Goal: Task Accomplishment & Management: Manage account settings

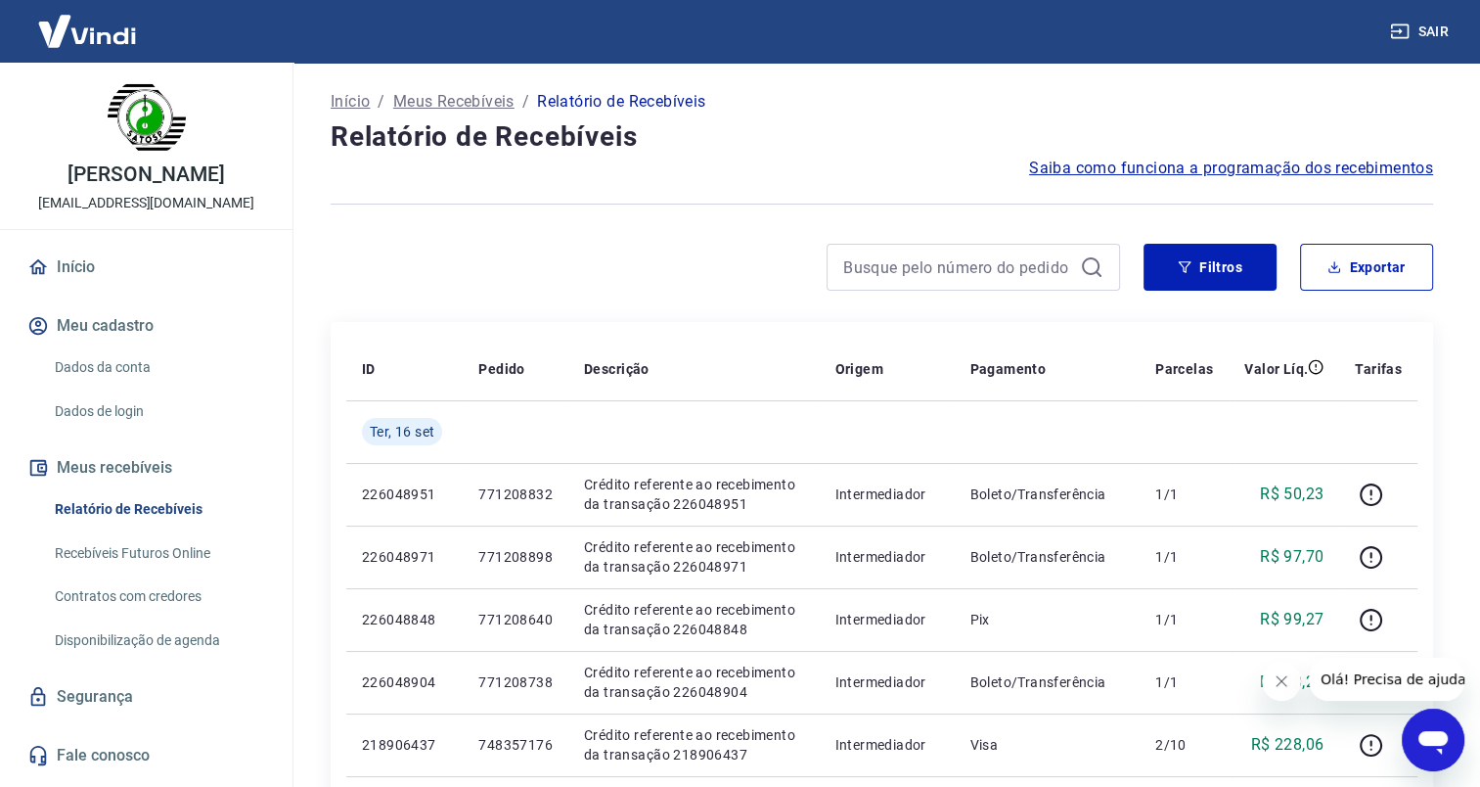
click at [1281, 688] on icon "Fechar mensagem da empresa" at bounding box center [1282, 681] width 16 height 16
click at [945, 268] on input at bounding box center [957, 266] width 229 height 29
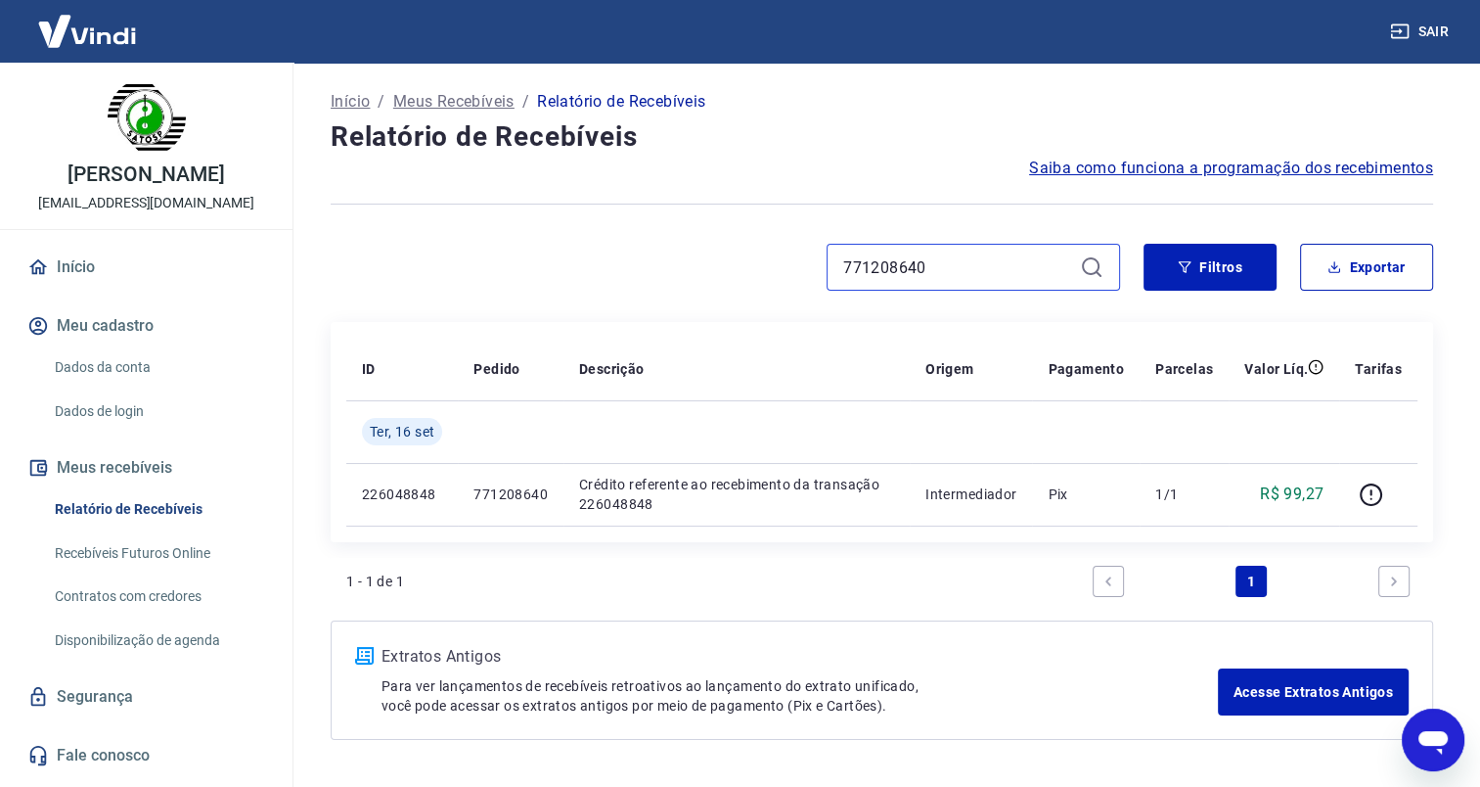
drag, startPoint x: 963, startPoint y: 270, endPoint x: 755, endPoint y: 263, distance: 207.5
click at [755, 263] on div "771208640" at bounding box center [726, 267] width 790 height 47
paste input "73"
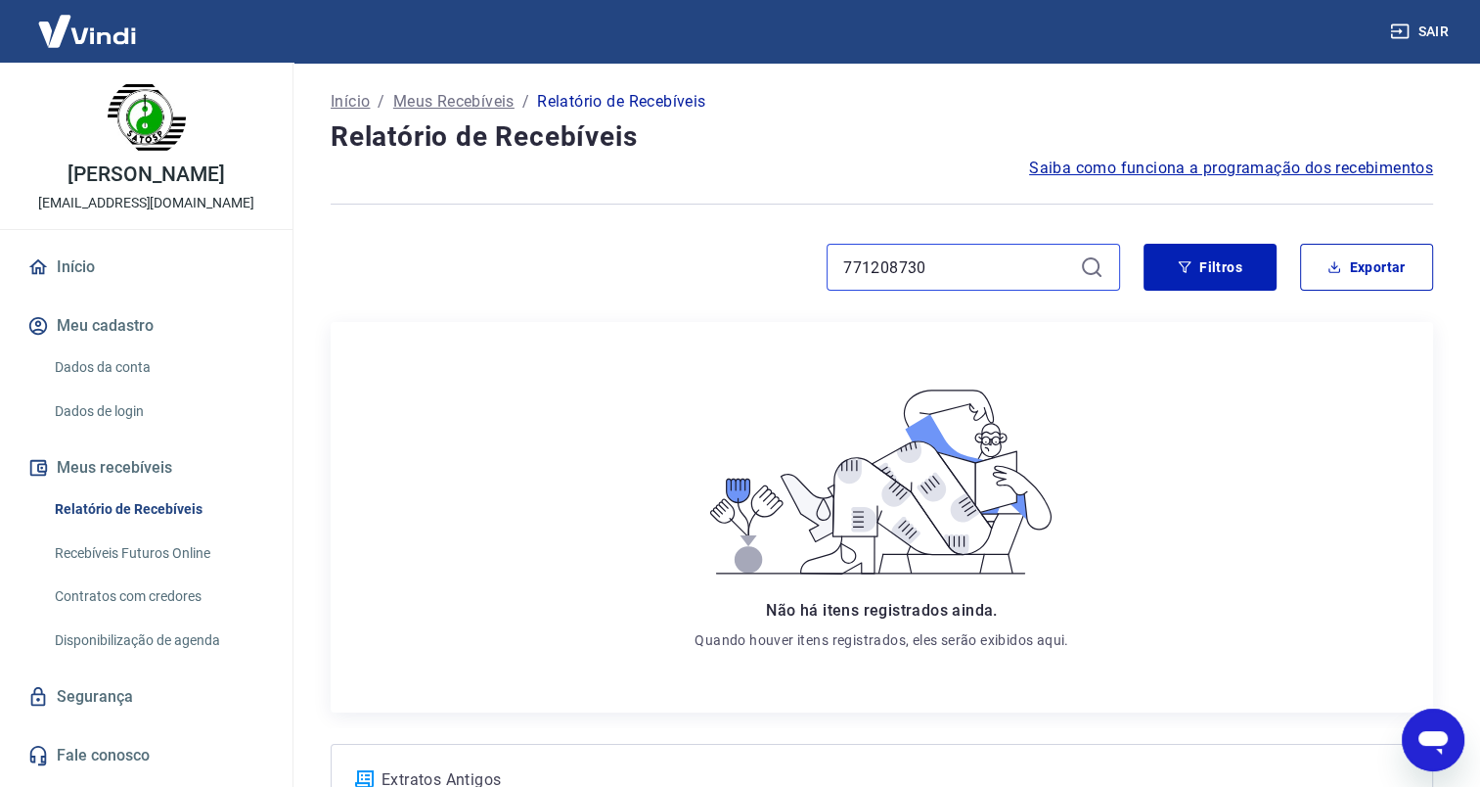
drag, startPoint x: 951, startPoint y: 267, endPoint x: 797, endPoint y: 254, distance: 154.1
click at [797, 254] on div "771208730" at bounding box center [726, 267] width 790 height 47
paste input "8"
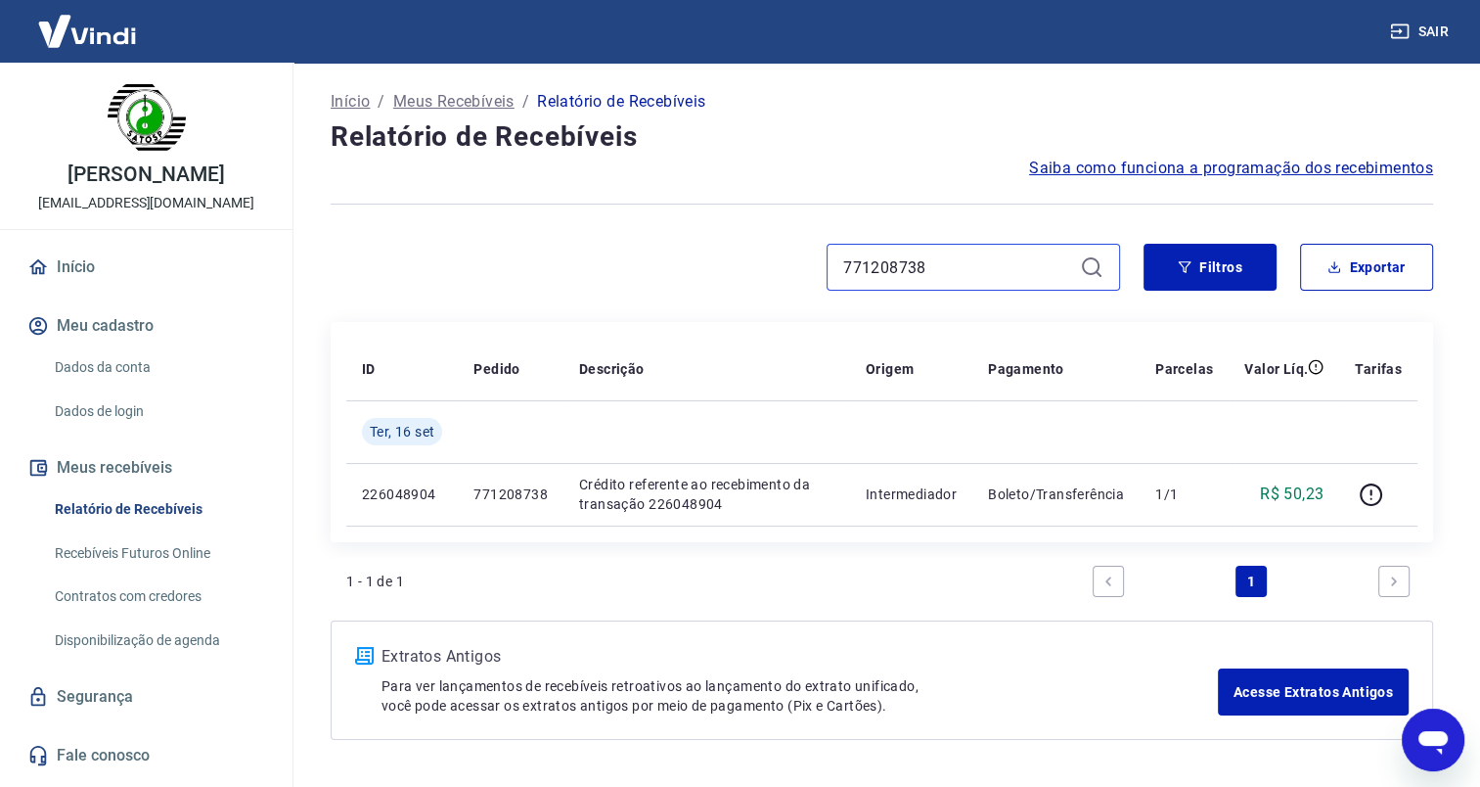
drag, startPoint x: 934, startPoint y: 263, endPoint x: 735, endPoint y: 272, distance: 199.8
click at [735, 272] on div "771208738" at bounding box center [726, 267] width 790 height 47
paste input "832"
drag, startPoint x: 932, startPoint y: 259, endPoint x: 759, endPoint y: 257, distance: 172.2
click at [759, 257] on div "771208832" at bounding box center [726, 267] width 790 height 47
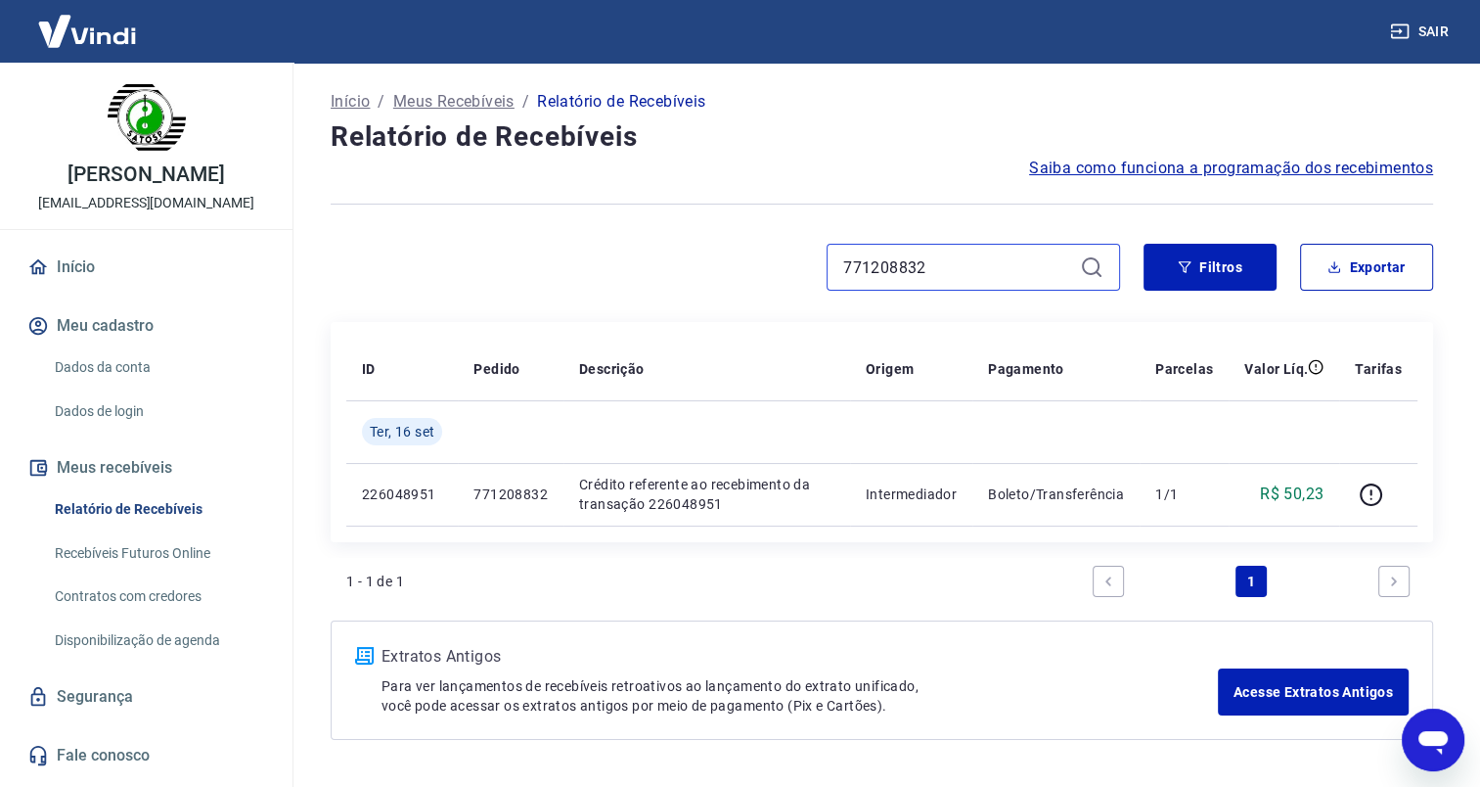
paste input "98"
drag, startPoint x: 941, startPoint y: 269, endPoint x: 748, endPoint y: 258, distance: 194.0
click at [748, 258] on div "771208898" at bounding box center [726, 267] width 790 height 47
paste input "65742"
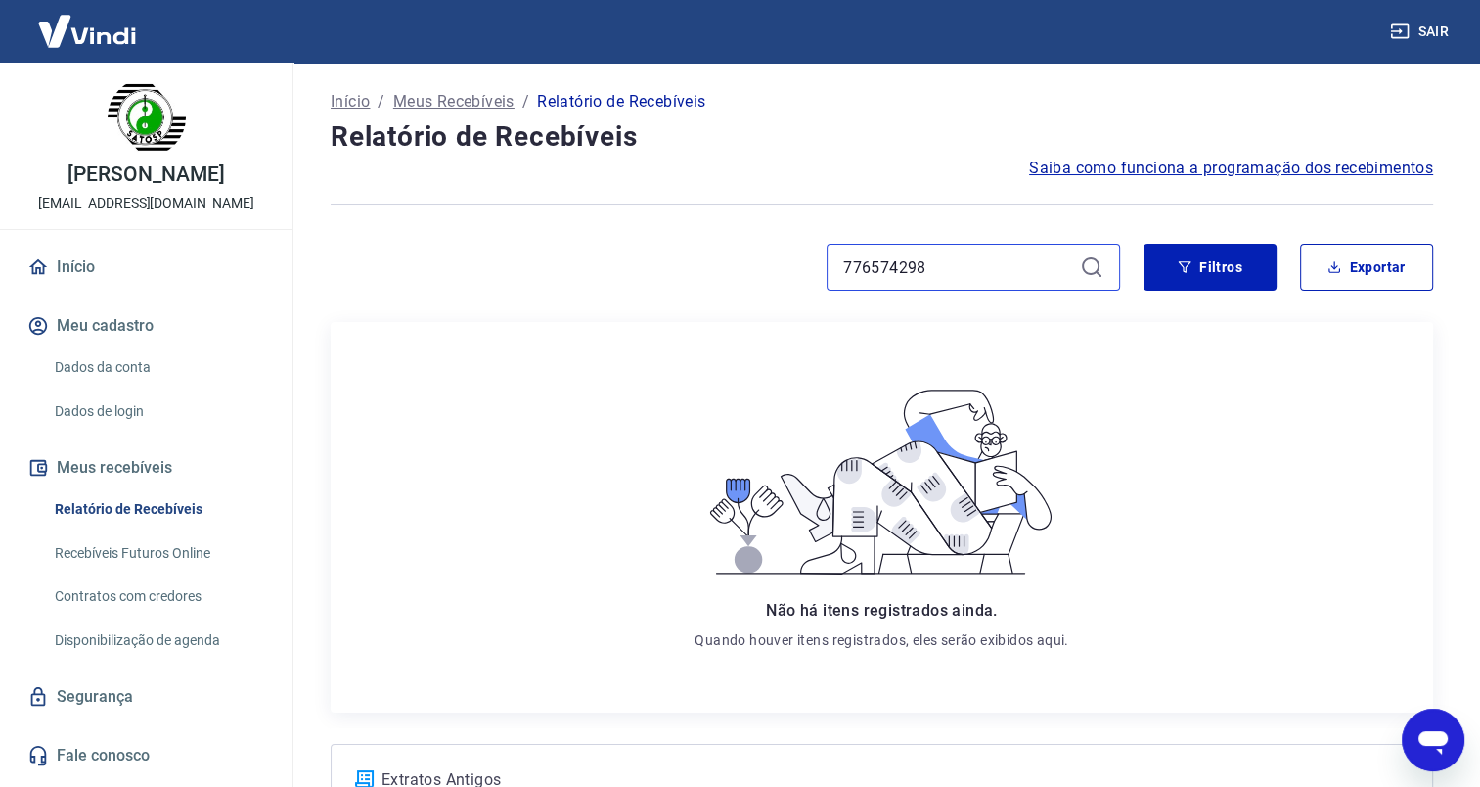
drag, startPoint x: 930, startPoint y: 273, endPoint x: 764, endPoint y: 266, distance: 165.5
click at [764, 266] on div "776574298" at bounding box center [726, 267] width 790 height 47
paste input "325"
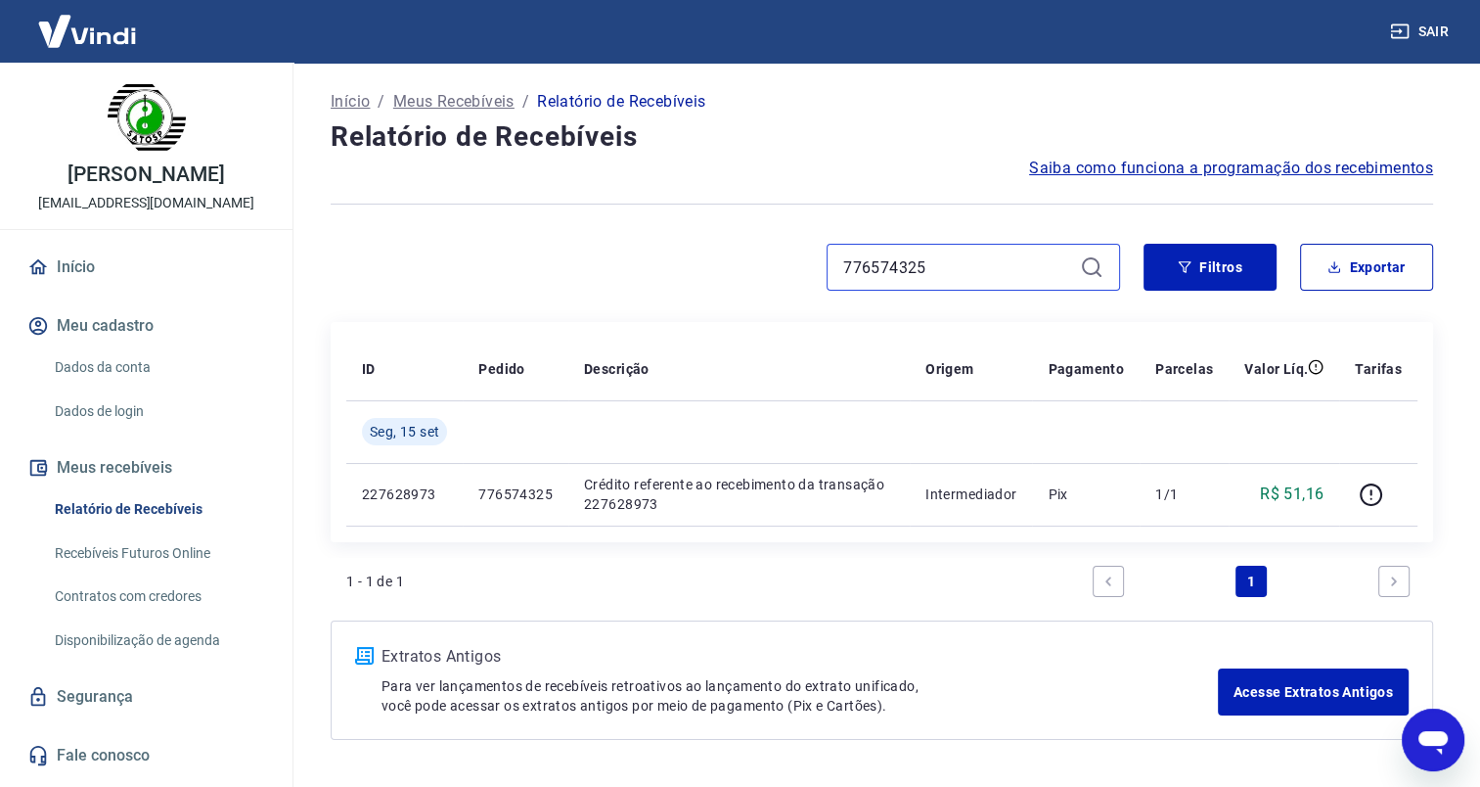
drag, startPoint x: 883, startPoint y: 272, endPoint x: 712, endPoint y: 271, distance: 170.3
click at [712, 271] on div "776574325" at bounding box center [726, 267] width 790 height 47
paste input "9"
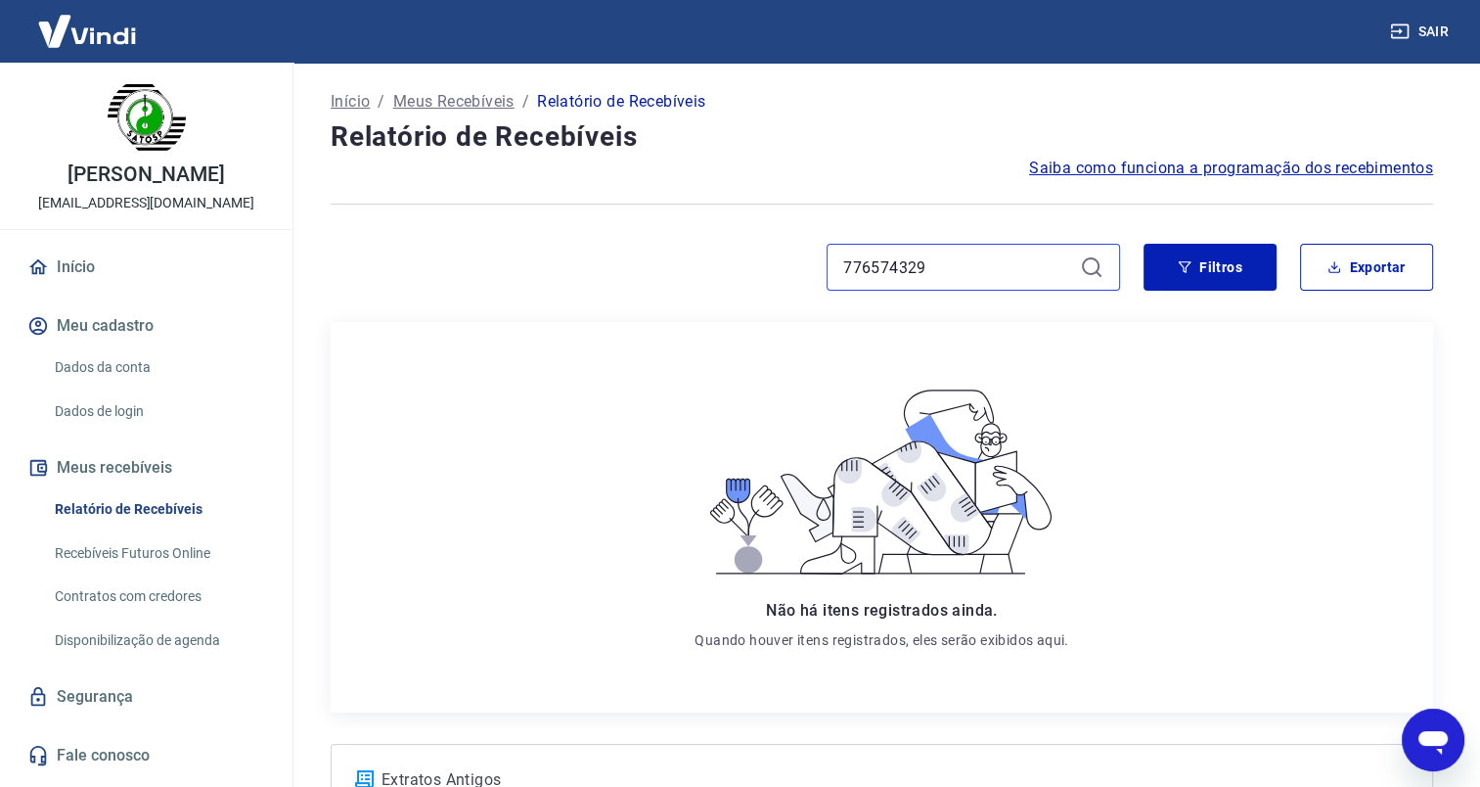
drag, startPoint x: 940, startPoint y: 270, endPoint x: 810, endPoint y: 266, distance: 130.2
click at [810, 266] on div "776574329" at bounding box center [726, 267] width 790 height 47
paste input "41"
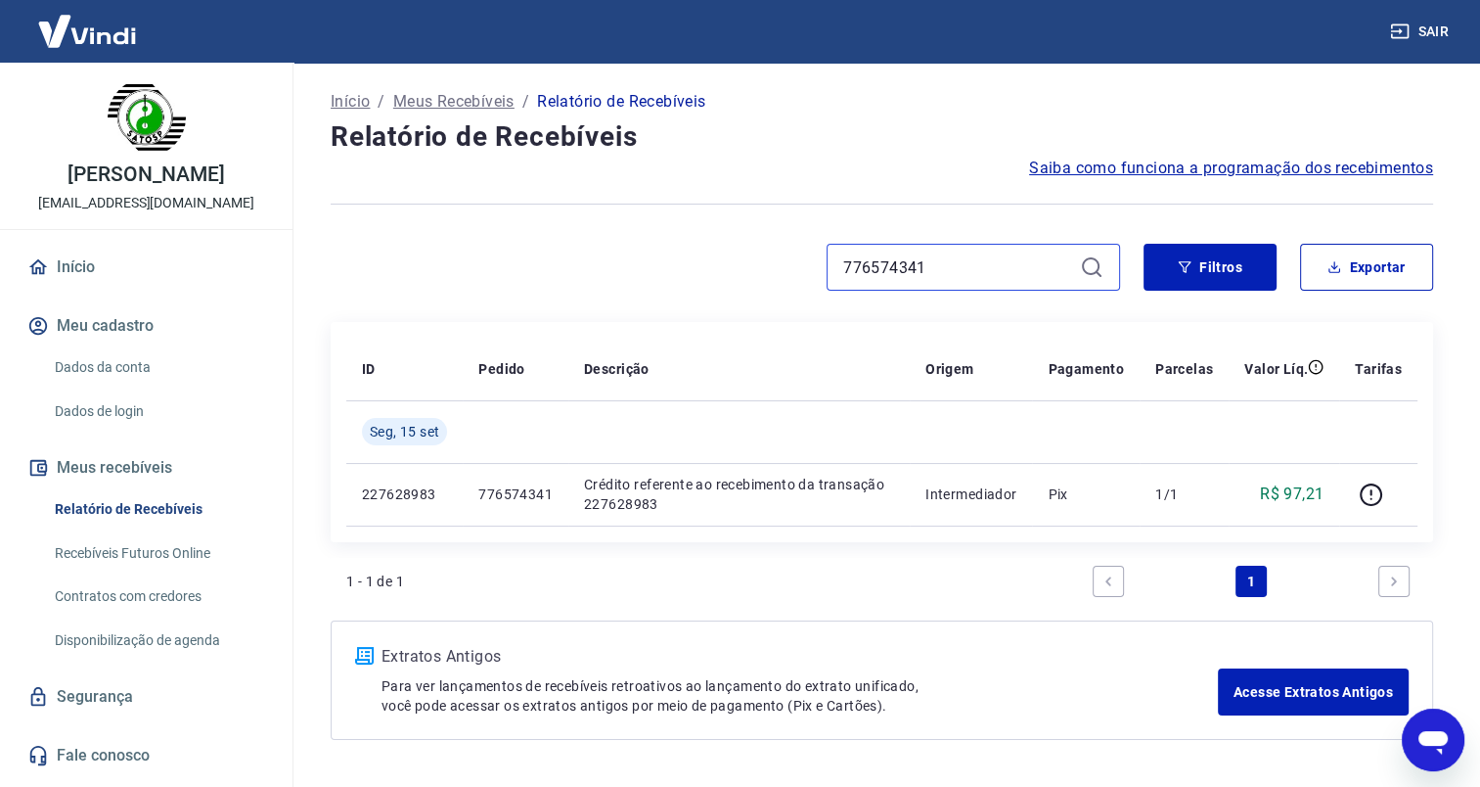
drag, startPoint x: 932, startPoint y: 258, endPoint x: 788, endPoint y: 262, distance: 143.9
click at [789, 262] on div "776574341" at bounding box center [726, 267] width 790 height 47
paste input "2"
drag, startPoint x: 945, startPoint y: 274, endPoint x: 785, endPoint y: 268, distance: 160.6
click at [785, 268] on div "776574342" at bounding box center [726, 267] width 790 height 47
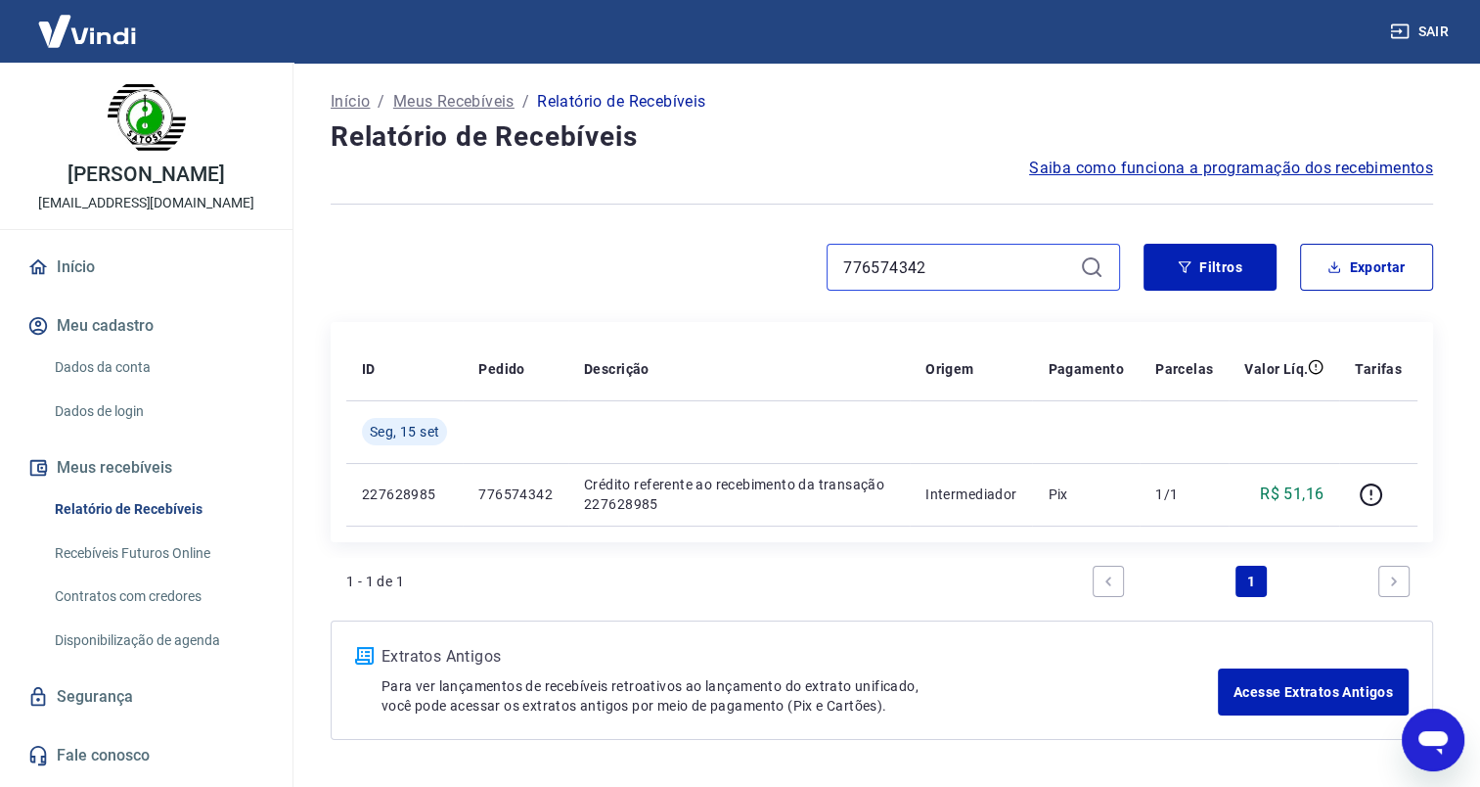
paste input "4"
drag, startPoint x: 928, startPoint y: 266, endPoint x: 791, endPoint y: 258, distance: 137.2
click at [792, 258] on div "776574344" at bounding box center [726, 267] width 790 height 47
paste input "50"
drag, startPoint x: 929, startPoint y: 268, endPoint x: 757, endPoint y: 263, distance: 171.3
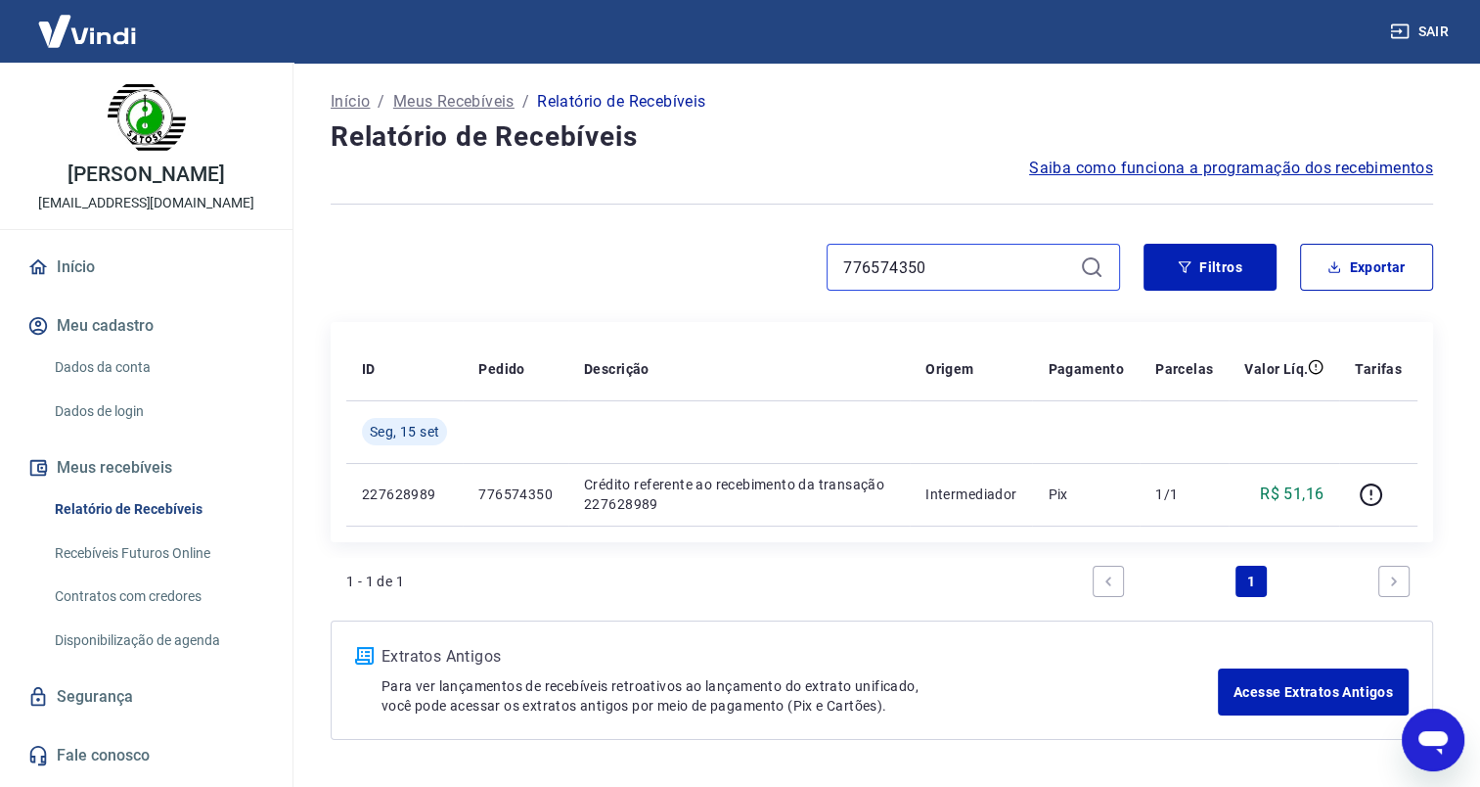
click at [757, 263] on div "776574350" at bounding box center [726, 267] width 790 height 47
paste input "49"
drag, startPoint x: 931, startPoint y: 258, endPoint x: 769, endPoint y: 261, distance: 161.5
click at [770, 261] on div "776574349" at bounding box center [726, 267] width 790 height 47
paste input "53"
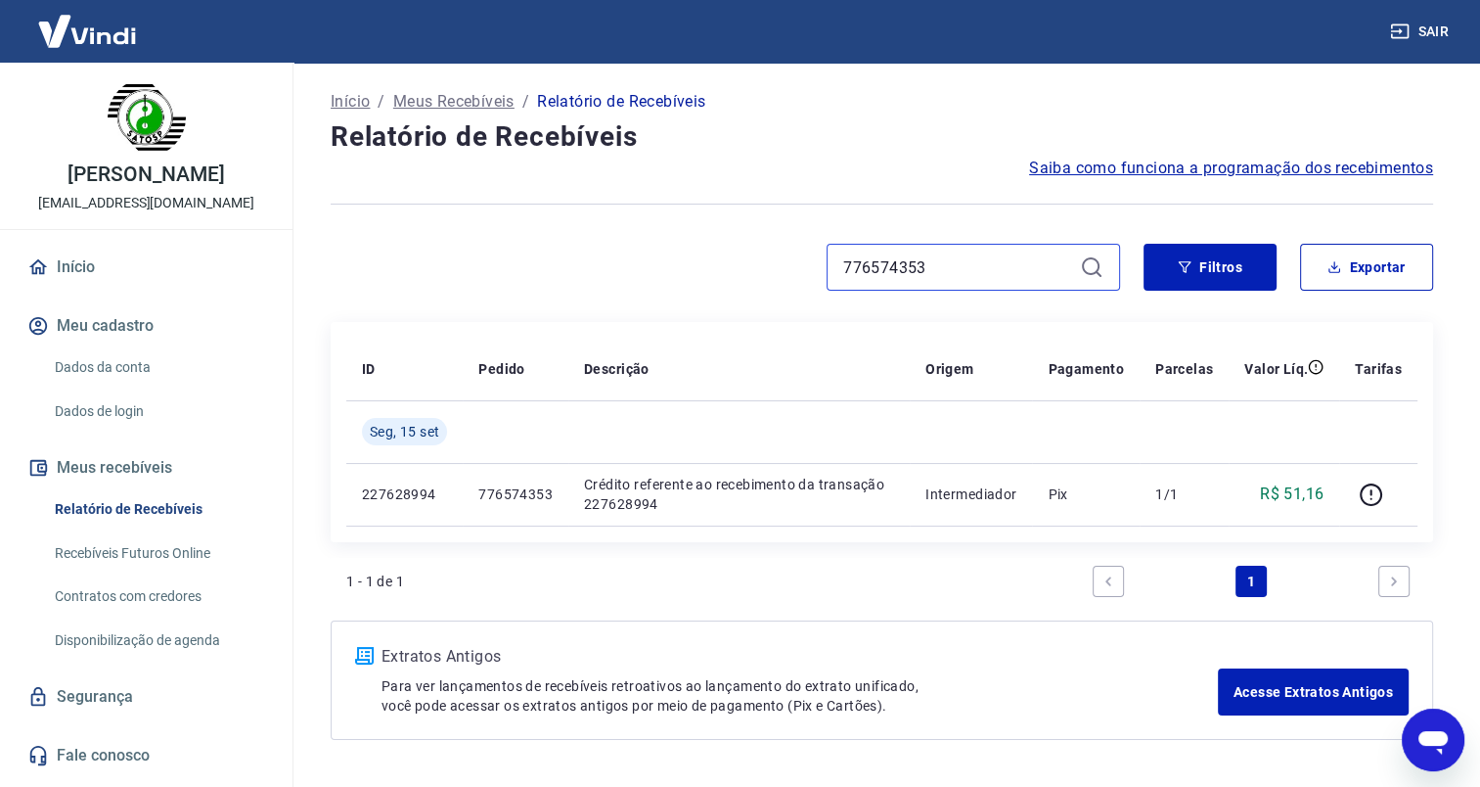
drag, startPoint x: 932, startPoint y: 262, endPoint x: 747, endPoint y: 272, distance: 185.2
click at [749, 272] on div "776574353" at bounding box center [726, 267] width 790 height 47
paste input "65"
drag, startPoint x: 947, startPoint y: 270, endPoint x: 768, endPoint y: 270, distance: 179.1
click at [771, 270] on div "776574365" at bounding box center [726, 267] width 790 height 47
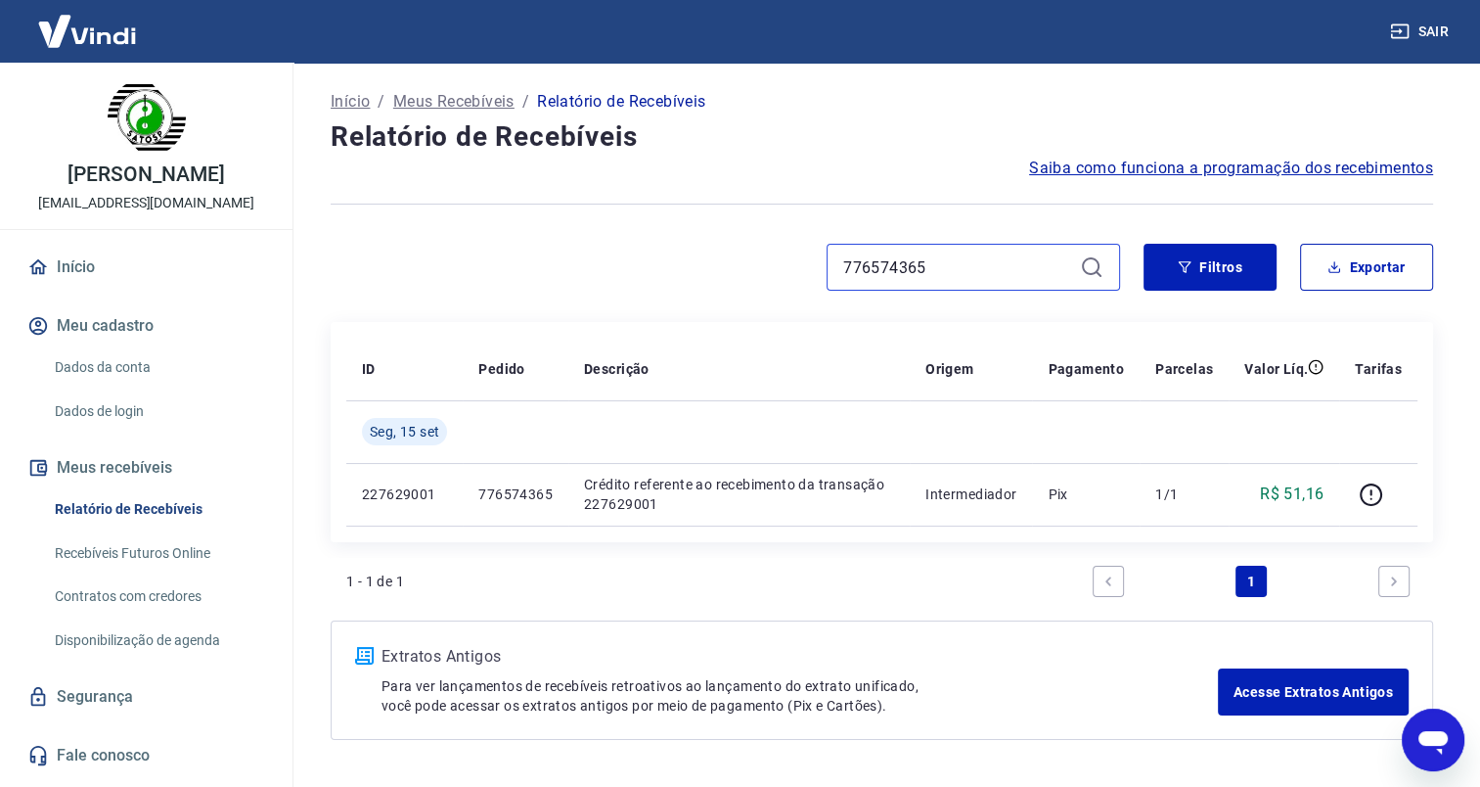
paste input "7"
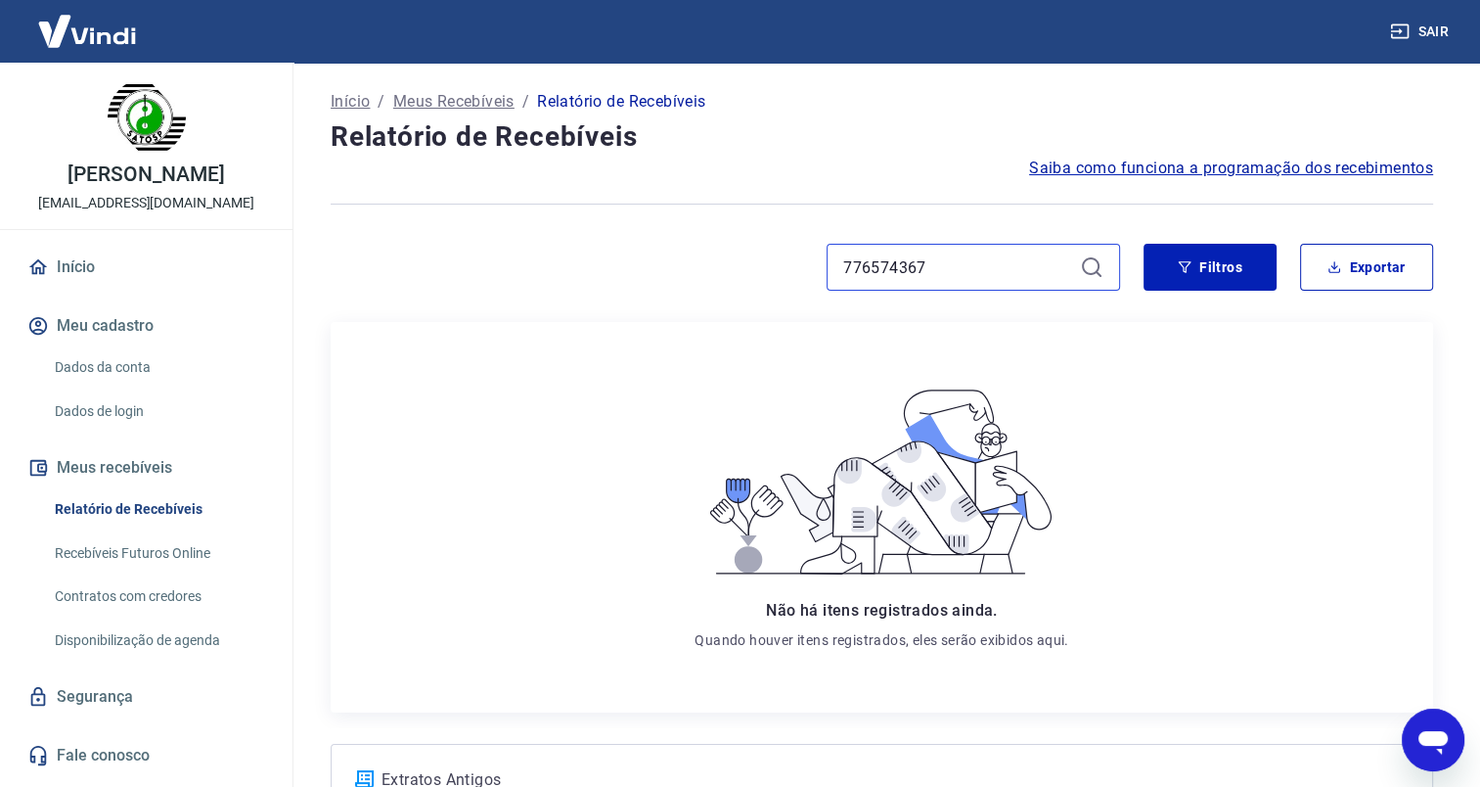
drag, startPoint x: 943, startPoint y: 271, endPoint x: 752, endPoint y: 257, distance: 191.3
click at [753, 257] on div "776574367" at bounding box center [726, 267] width 790 height 47
paste input "85"
drag, startPoint x: 924, startPoint y: 265, endPoint x: 790, endPoint y: 264, distance: 134.1
click at [790, 264] on div "776574385" at bounding box center [726, 267] width 790 height 47
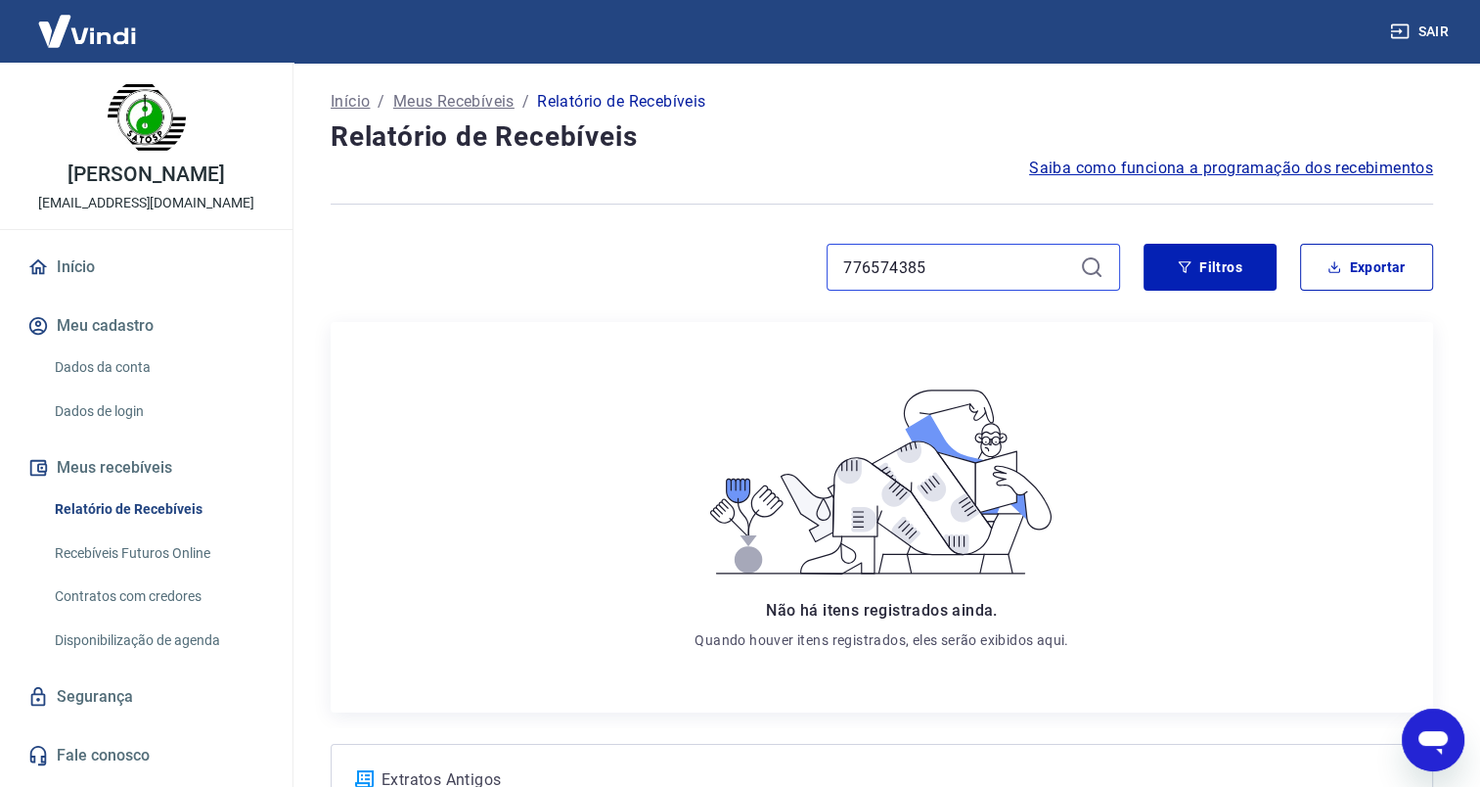
paste input "91"
drag, startPoint x: 941, startPoint y: 268, endPoint x: 748, endPoint y: 264, distance: 193.8
click at [749, 264] on div "776574391" at bounding box center [726, 267] width 790 height 47
paste input "89"
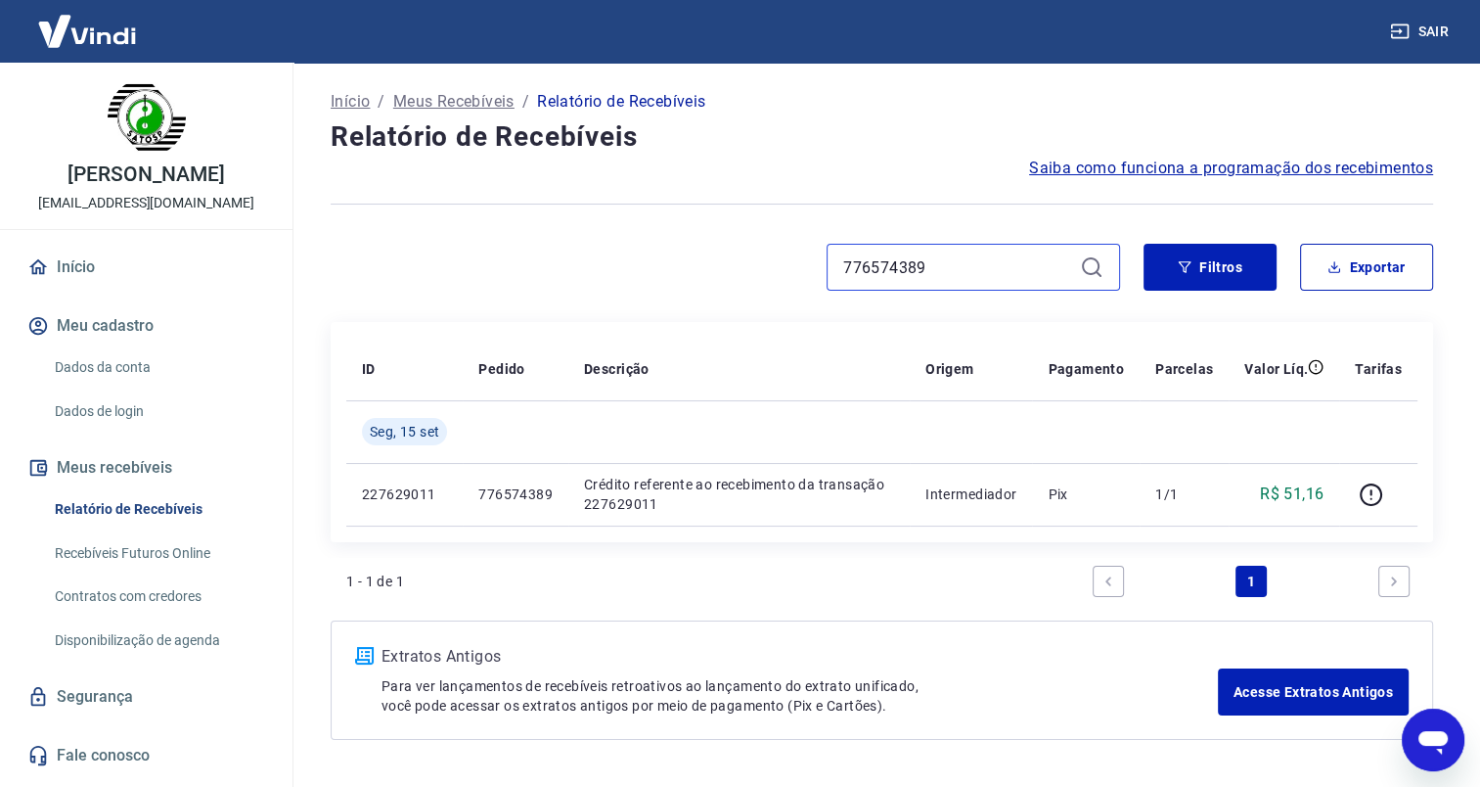
drag, startPoint x: 896, startPoint y: 266, endPoint x: 709, endPoint y: 255, distance: 187.2
click at [720, 256] on div "776574389" at bounding box center [726, 267] width 790 height 47
paste input "8"
drag, startPoint x: 932, startPoint y: 265, endPoint x: 748, endPoint y: 270, distance: 184.0
click at [748, 270] on div "776574388" at bounding box center [726, 267] width 790 height 47
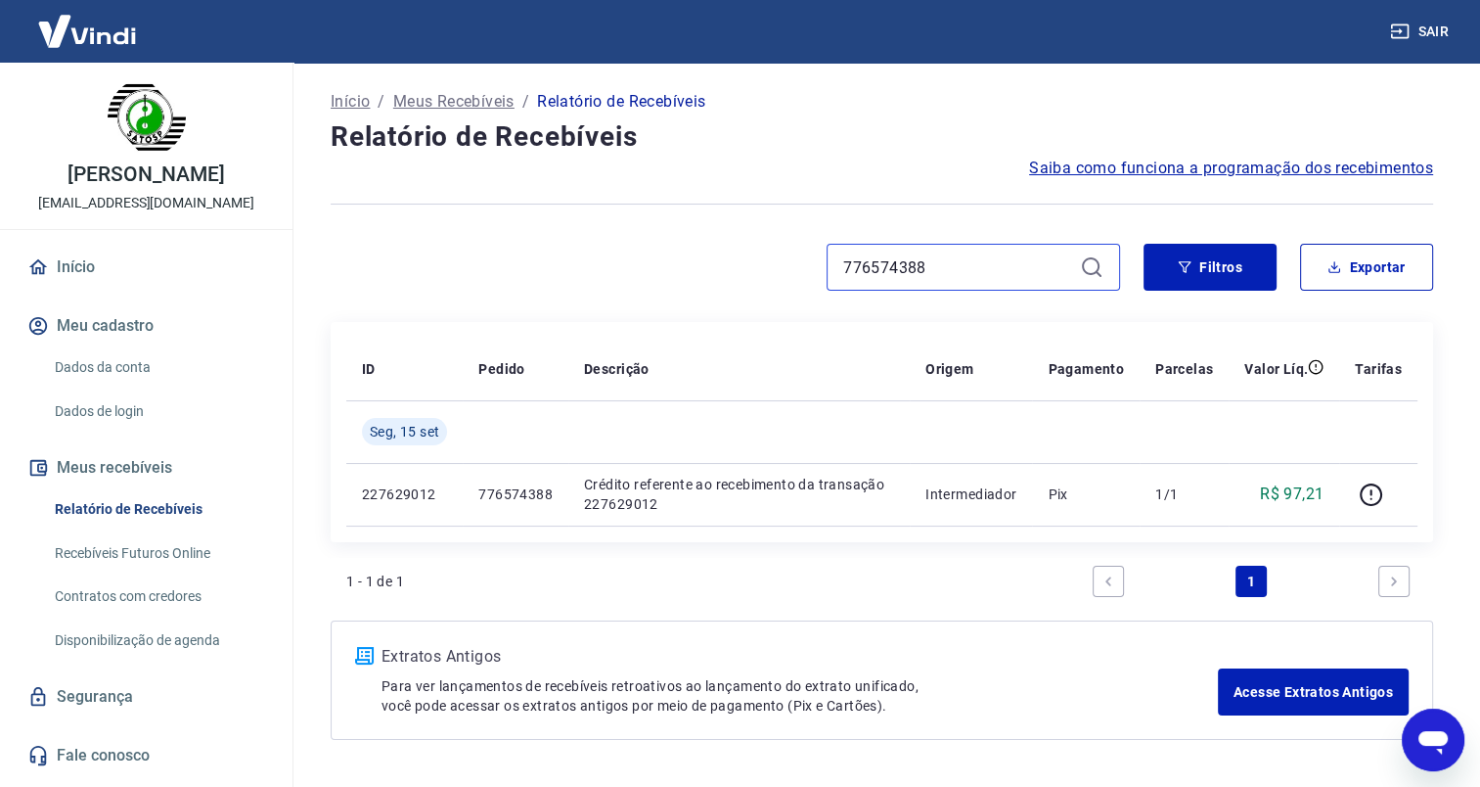
paste input "90"
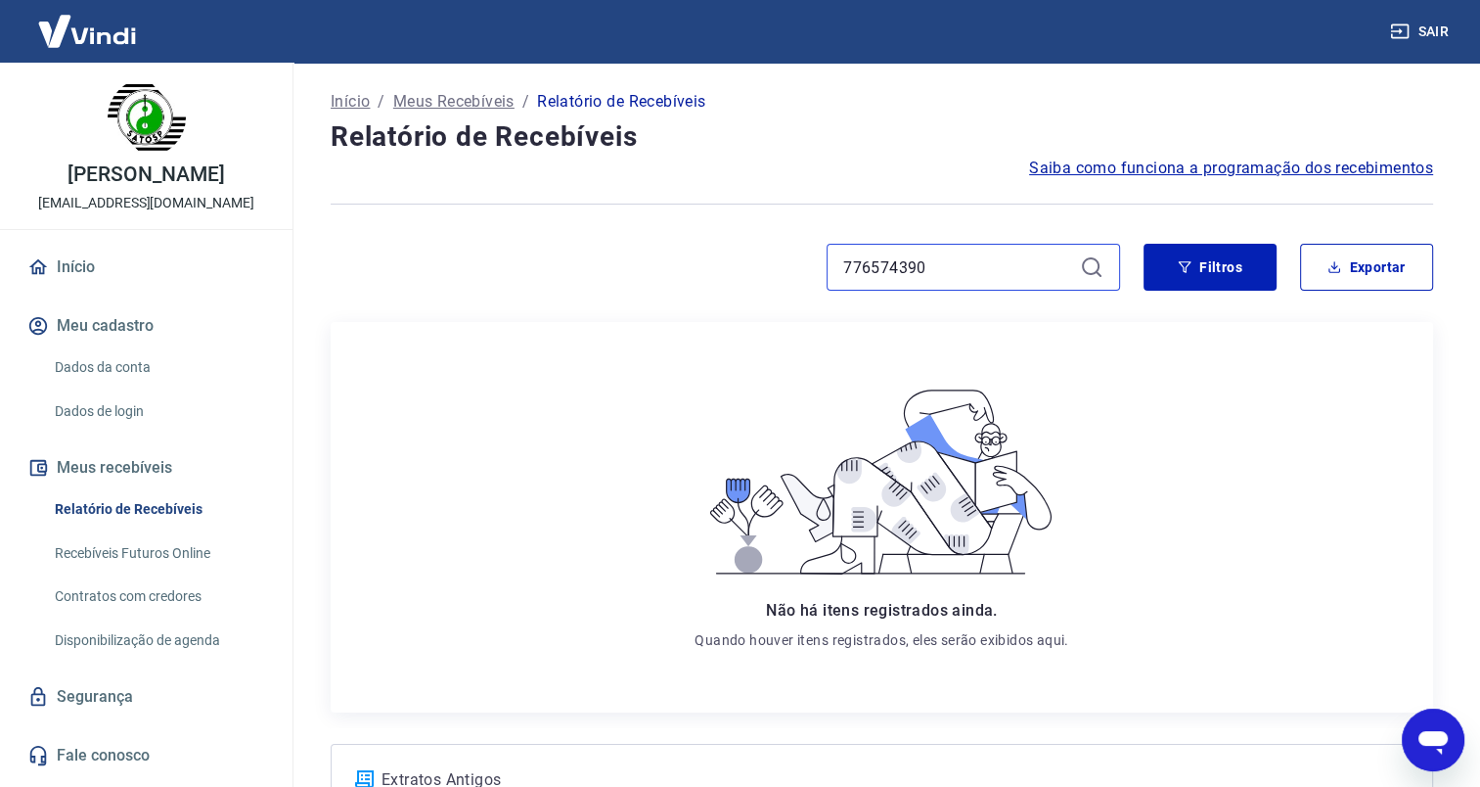
drag, startPoint x: 945, startPoint y: 274, endPoint x: 775, endPoint y: 263, distance: 170.6
click at [779, 263] on div "776574390" at bounding box center [726, 267] width 790 height 47
paste input "4"
type input "776574394"
drag, startPoint x: 951, startPoint y: 266, endPoint x: 689, endPoint y: 272, distance: 262.3
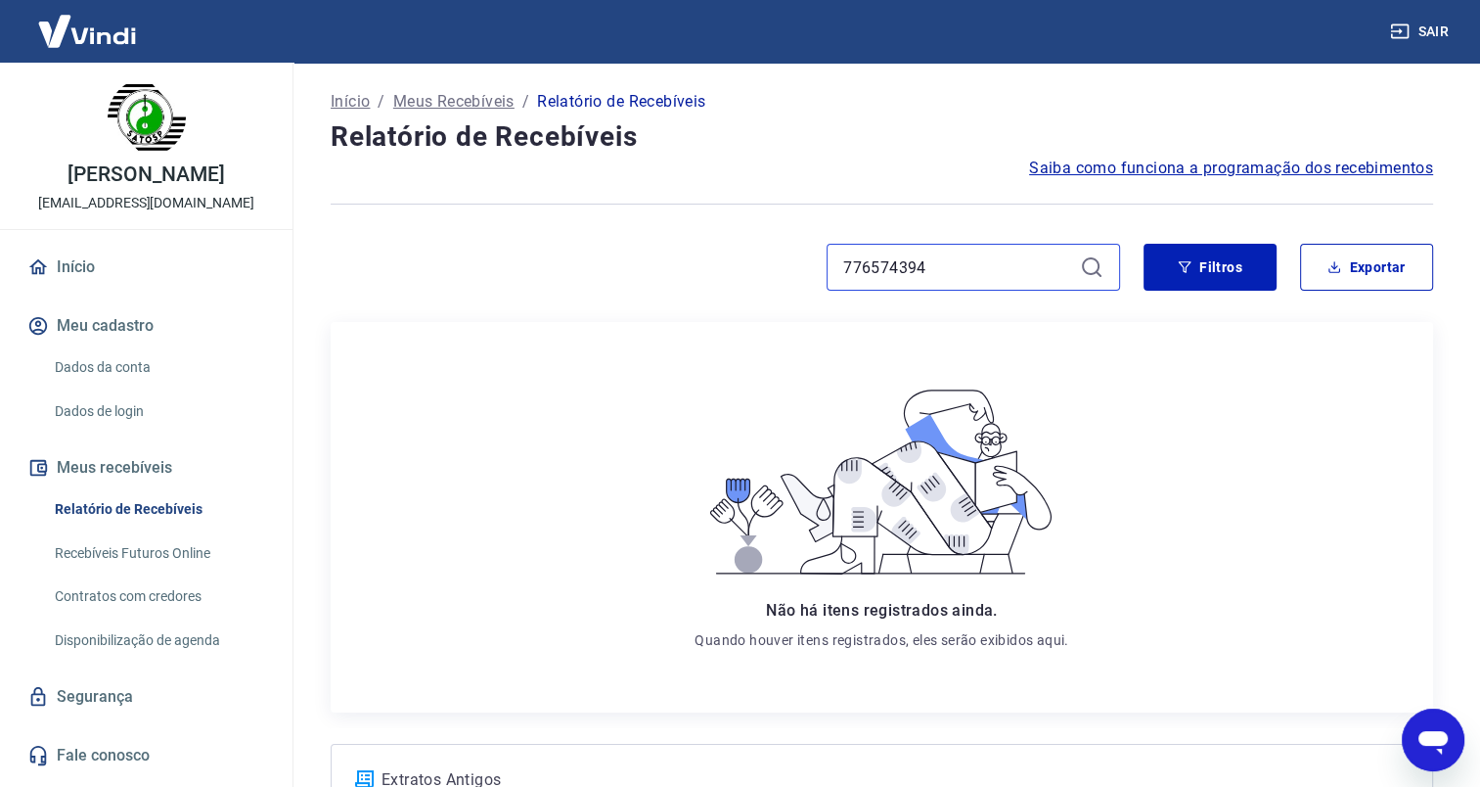
click at [692, 272] on div "776574394" at bounding box center [726, 267] width 790 height 47
click at [693, 247] on div at bounding box center [726, 267] width 790 height 47
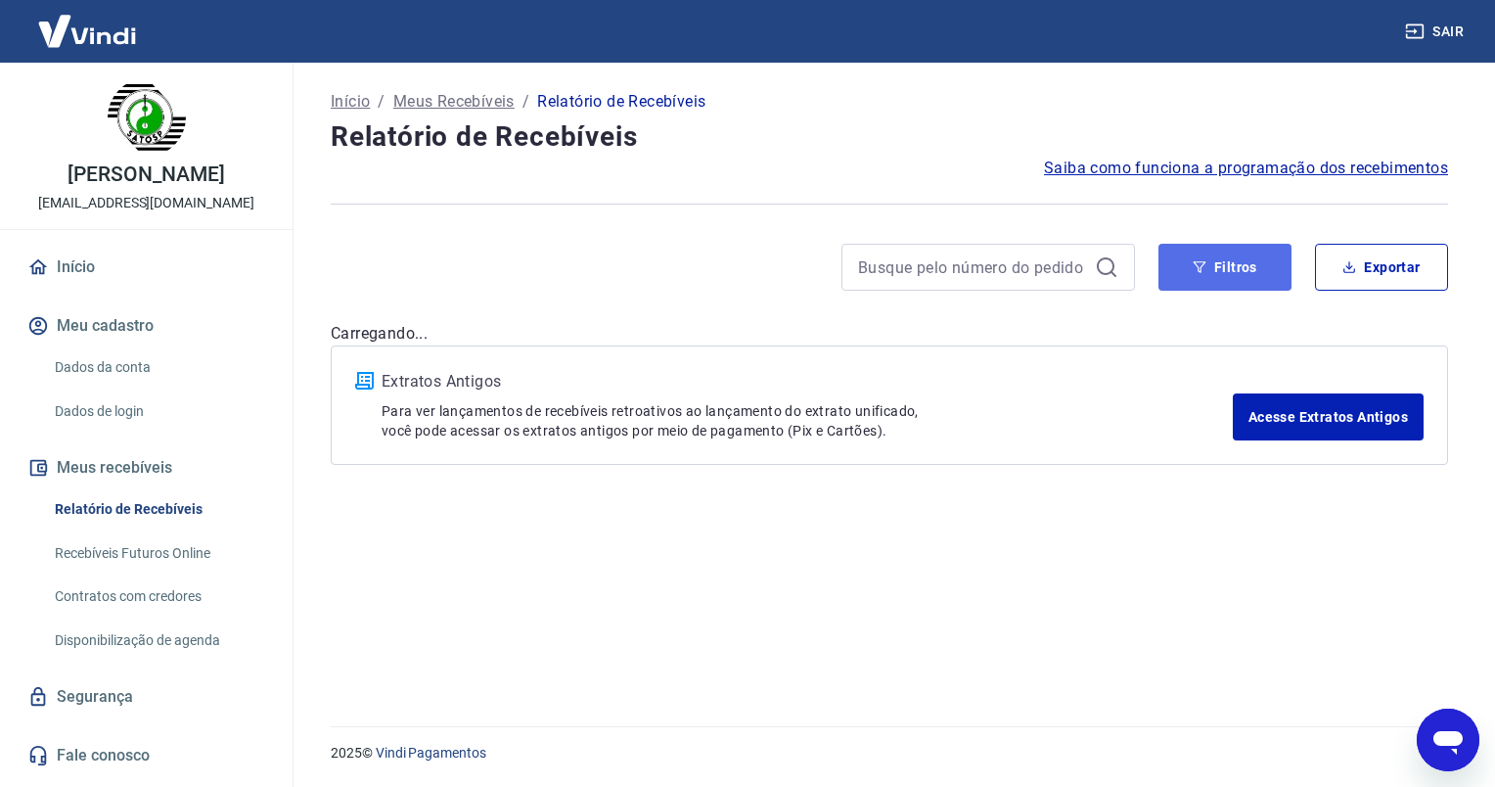
click at [1209, 271] on button "Filtros" at bounding box center [1225, 267] width 133 height 47
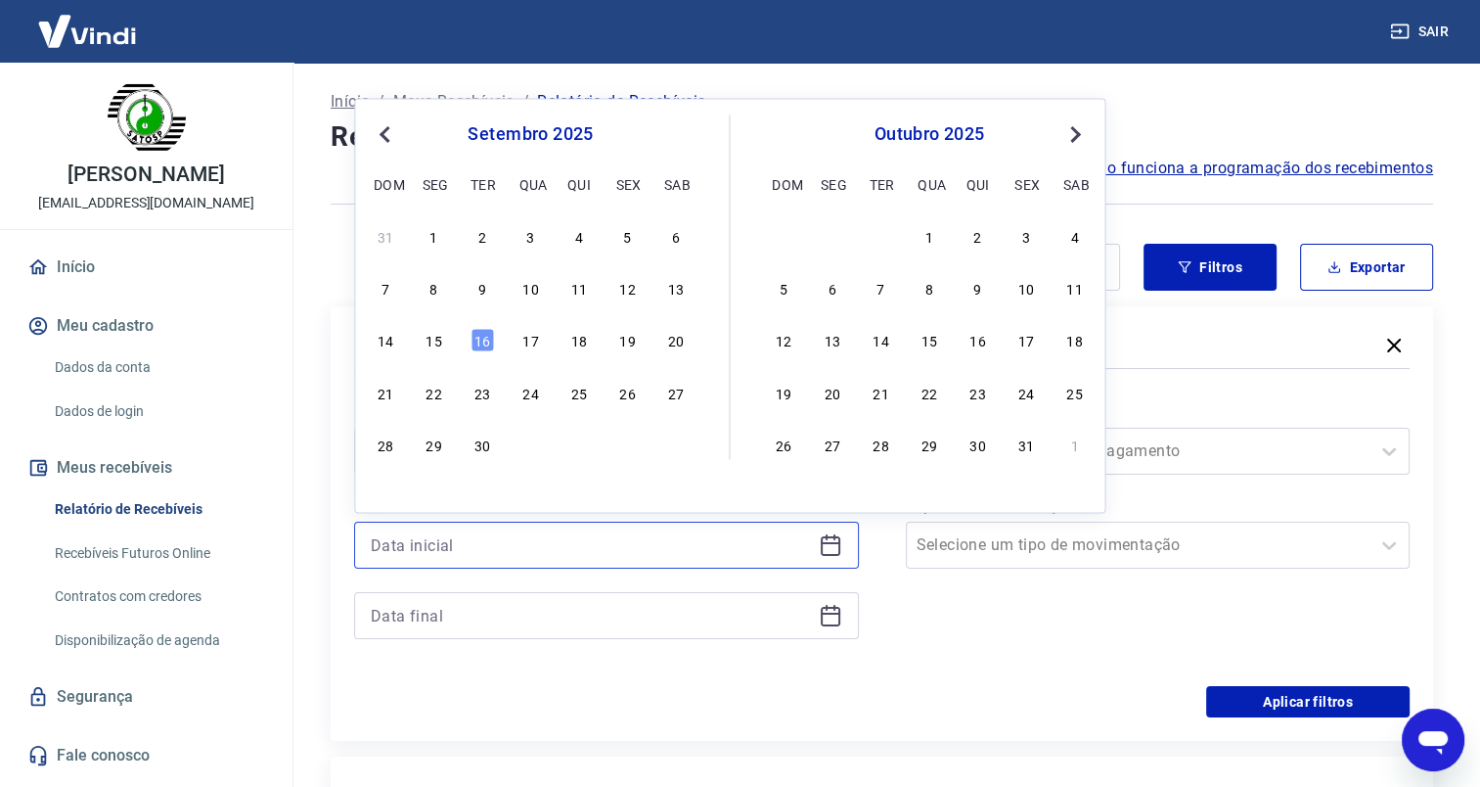
click at [437, 543] on input at bounding box center [591, 544] width 440 height 29
click at [435, 341] on div "15" at bounding box center [434, 340] width 23 height 23
type input "[DATE]"
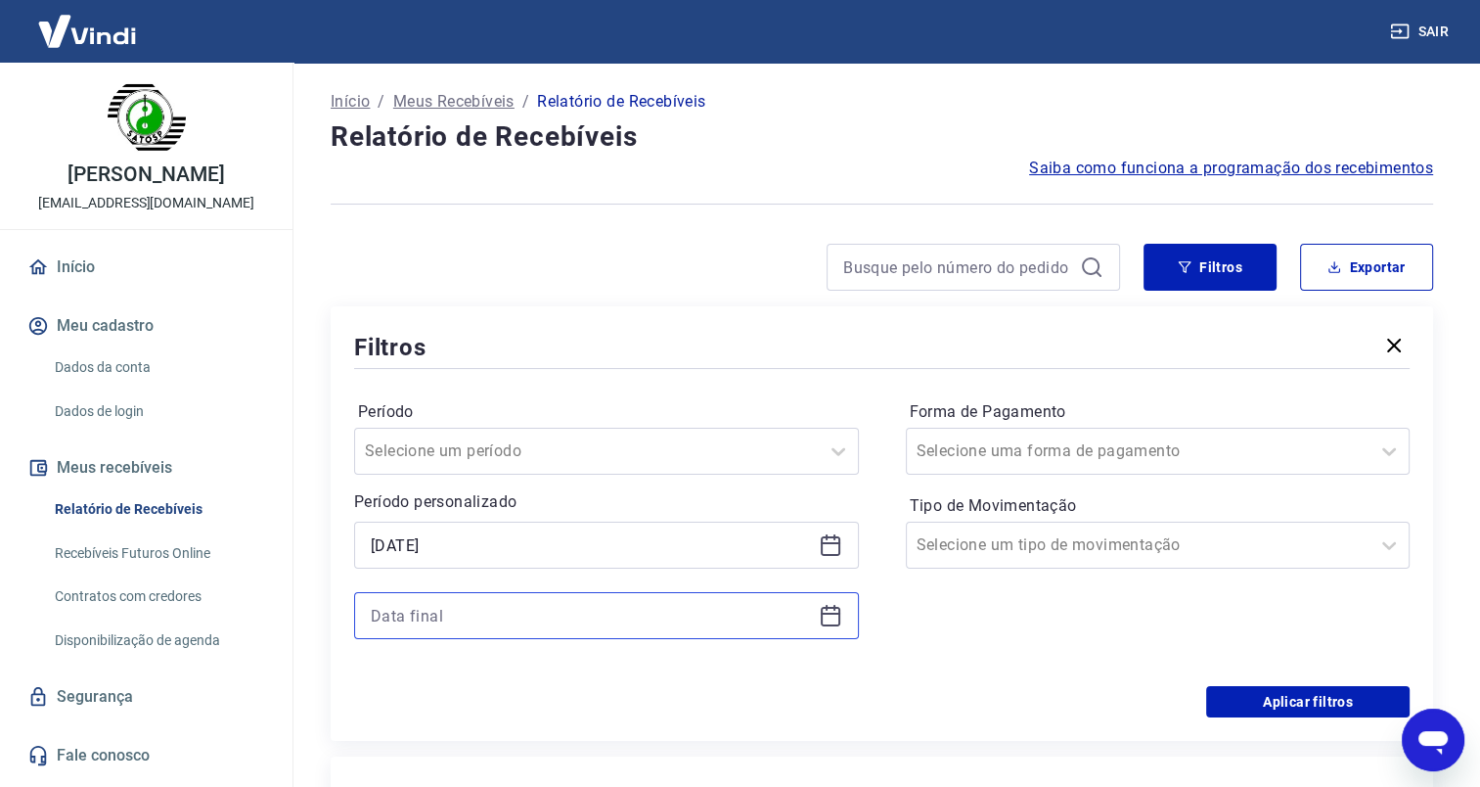
click at [401, 609] on input at bounding box center [591, 615] width 440 height 29
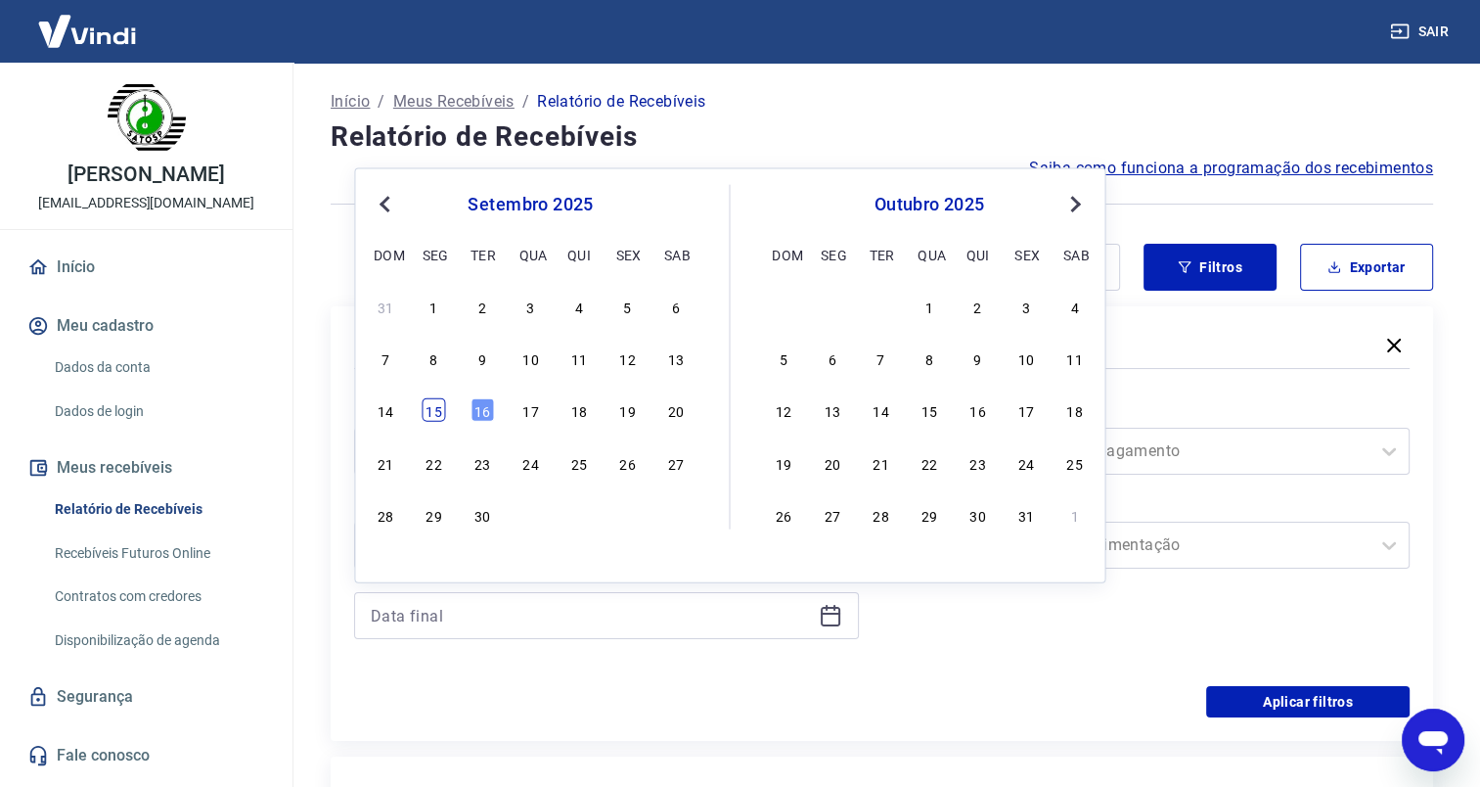
click at [440, 411] on div "15" at bounding box center [434, 409] width 23 height 23
type input "[DATE]"
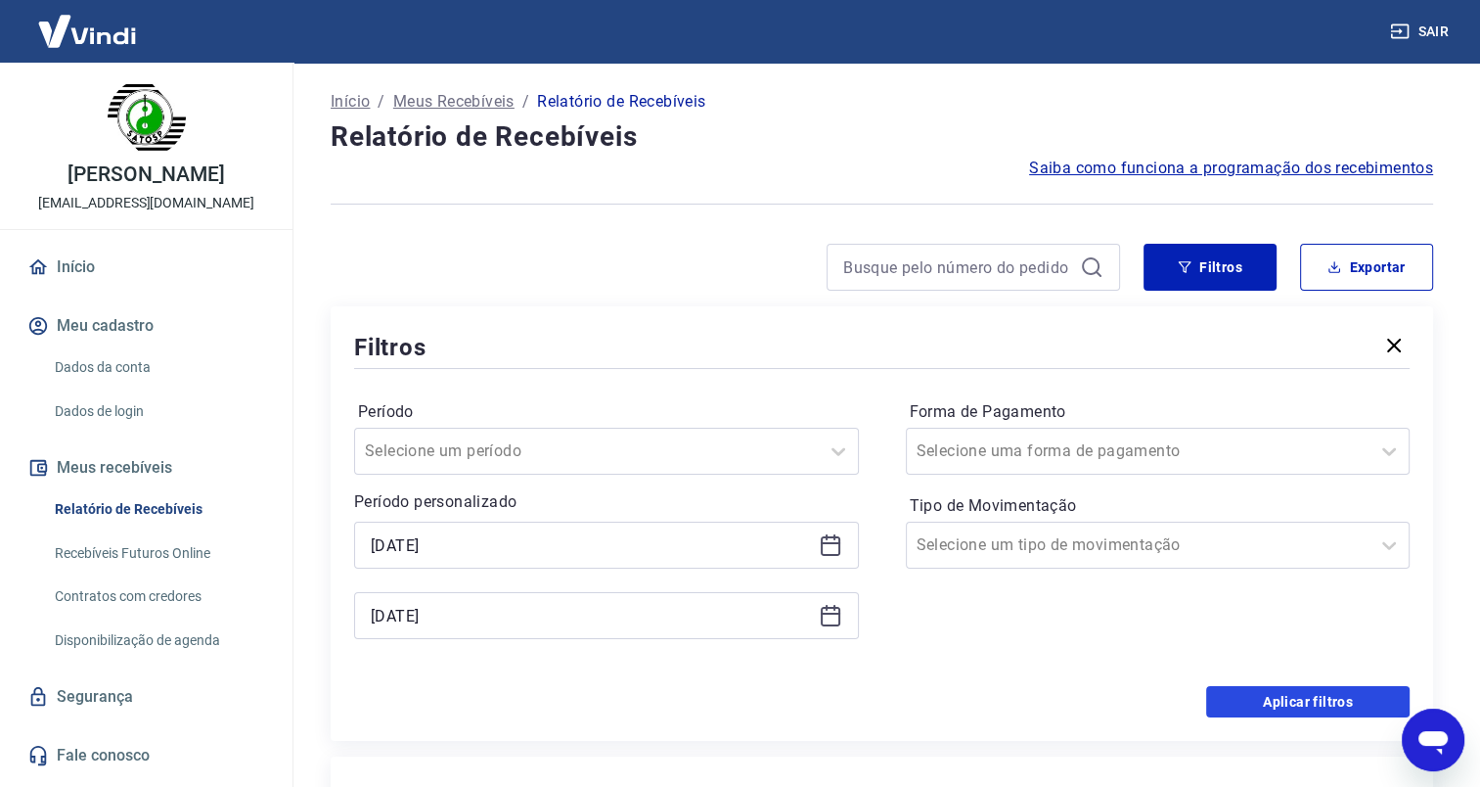
drag, startPoint x: 1293, startPoint y: 705, endPoint x: 1154, endPoint y: 688, distance: 140.1
click at [1293, 705] on button "Aplicar filtros" at bounding box center [1308, 701] width 204 height 31
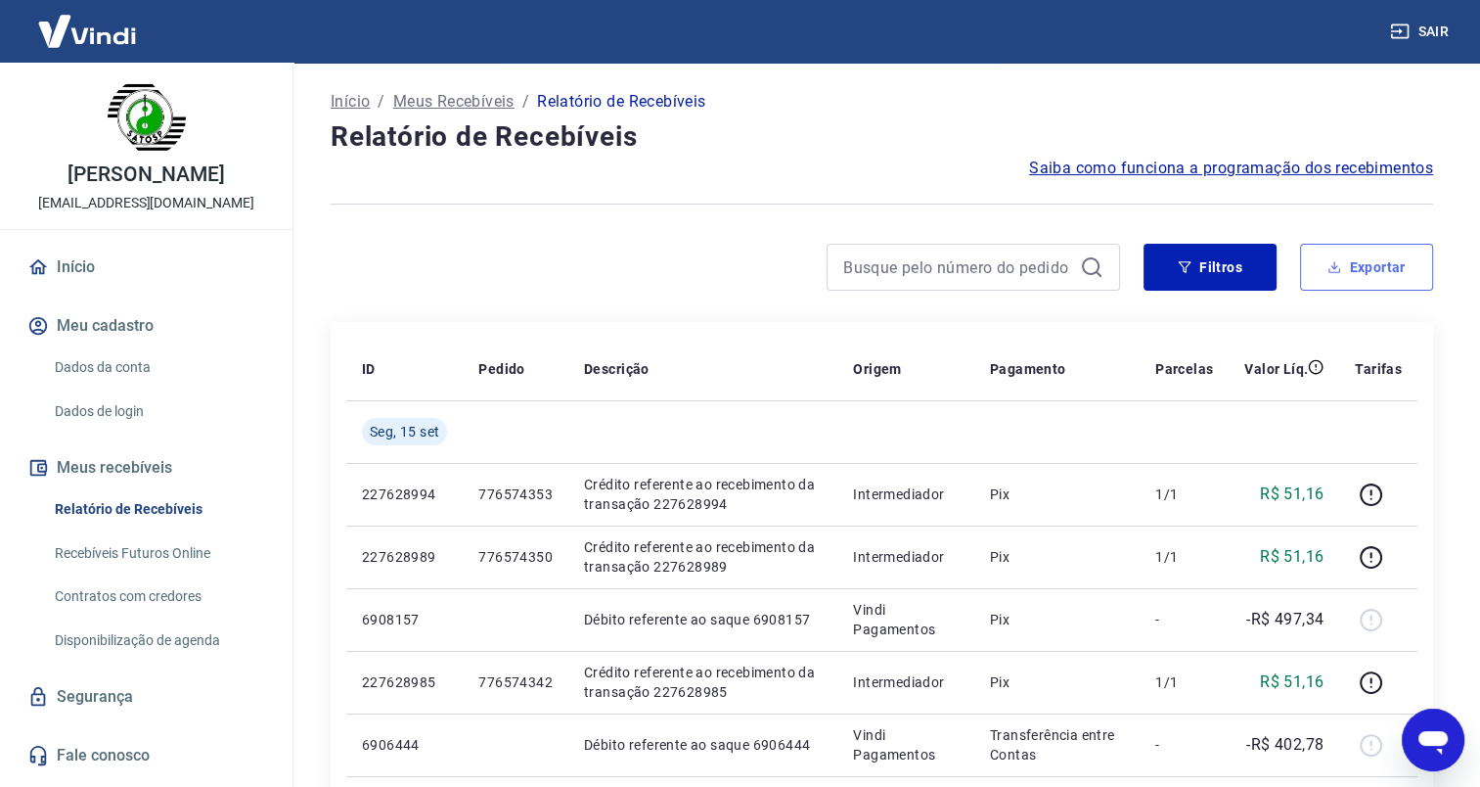
click at [1335, 257] on button "Exportar" at bounding box center [1366, 267] width 133 height 47
type input "[DATE]"
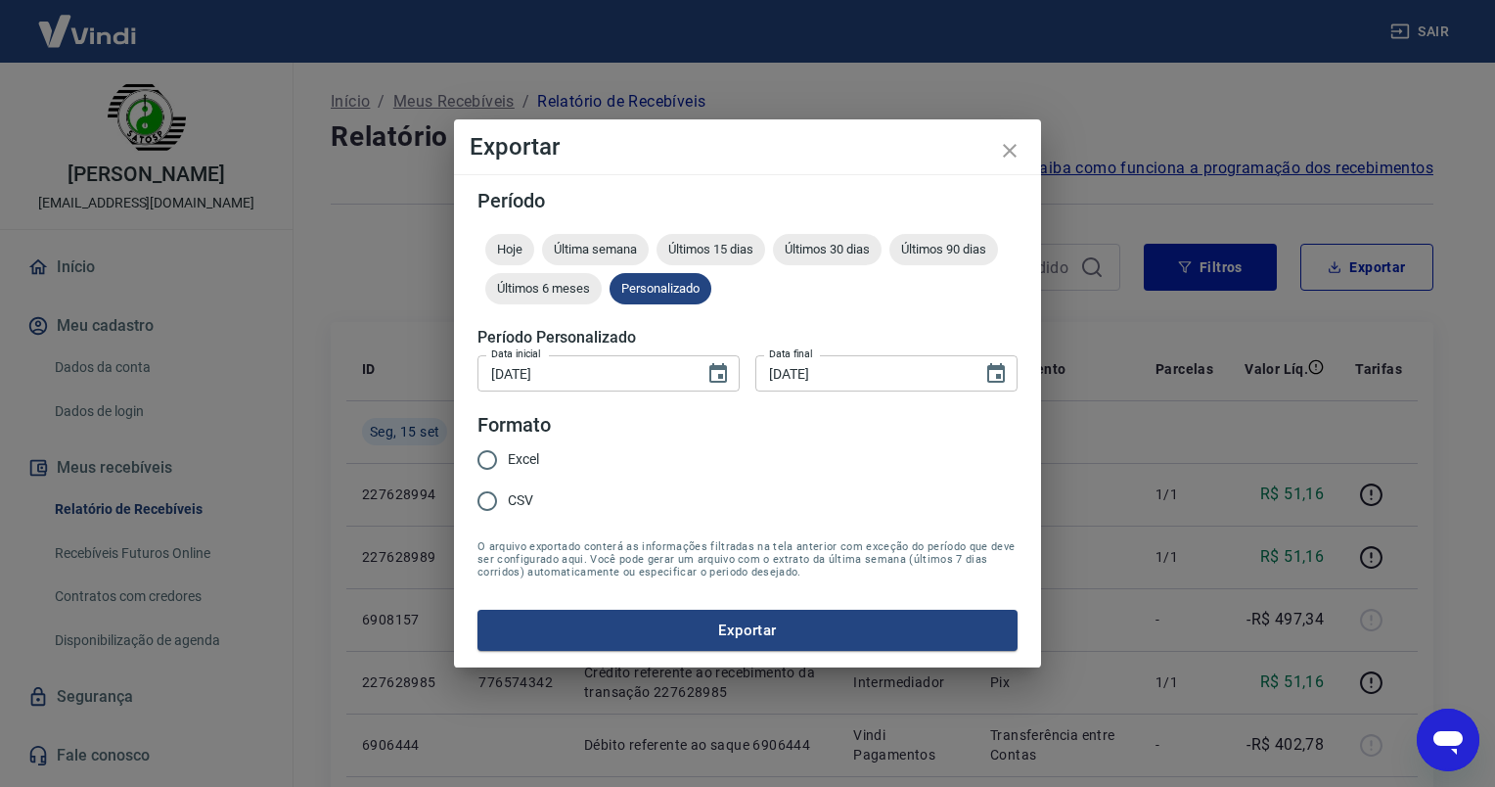
click at [485, 466] on input "Excel" at bounding box center [487, 459] width 41 height 41
radio input "true"
click at [696, 622] on button "Exportar" at bounding box center [747, 630] width 540 height 41
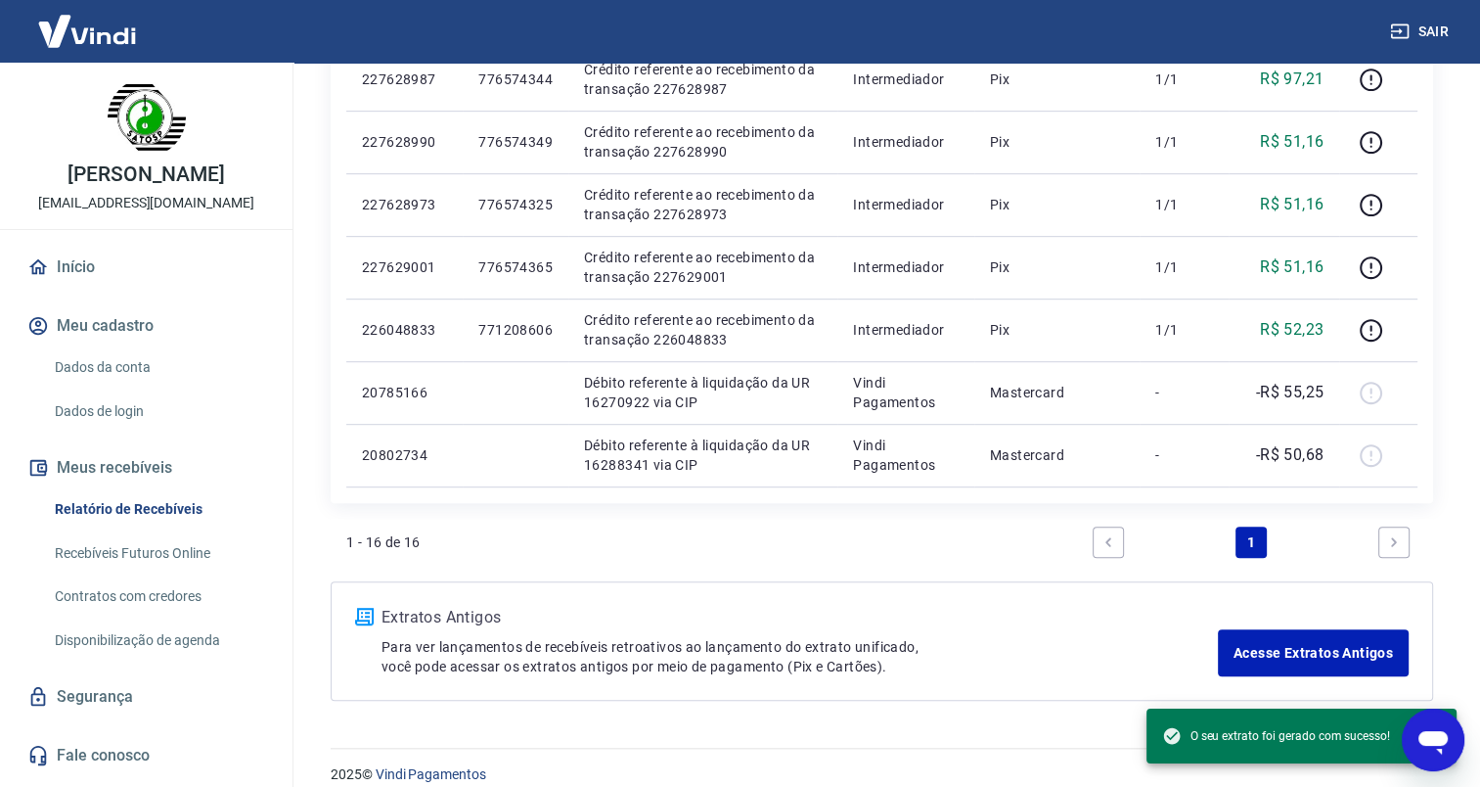
scroll to position [998, 0]
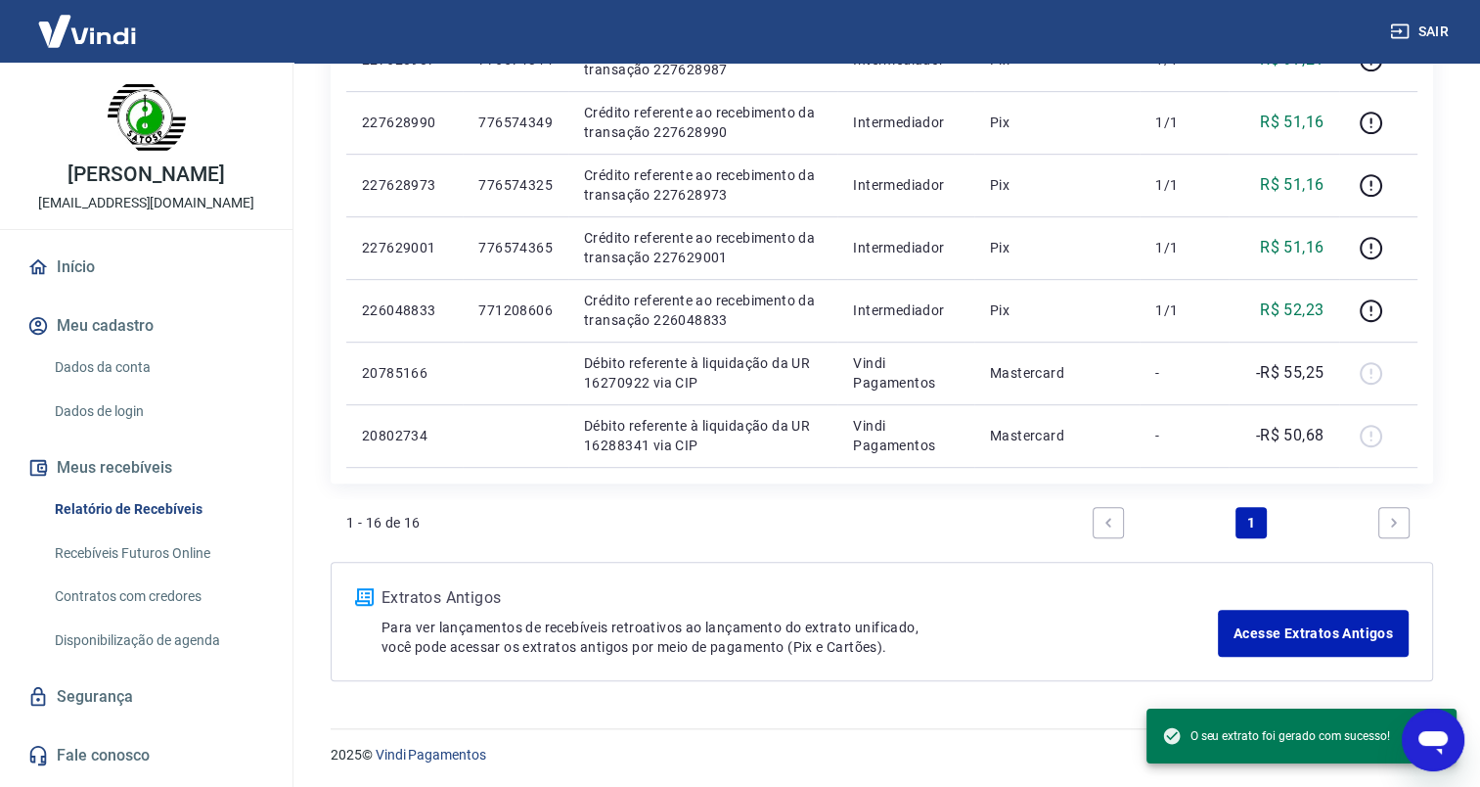
drag, startPoint x: 1484, startPoint y: 156, endPoint x: 28, endPoint y: 36, distance: 1460.9
